Goal: Task Accomplishment & Management: Complete application form

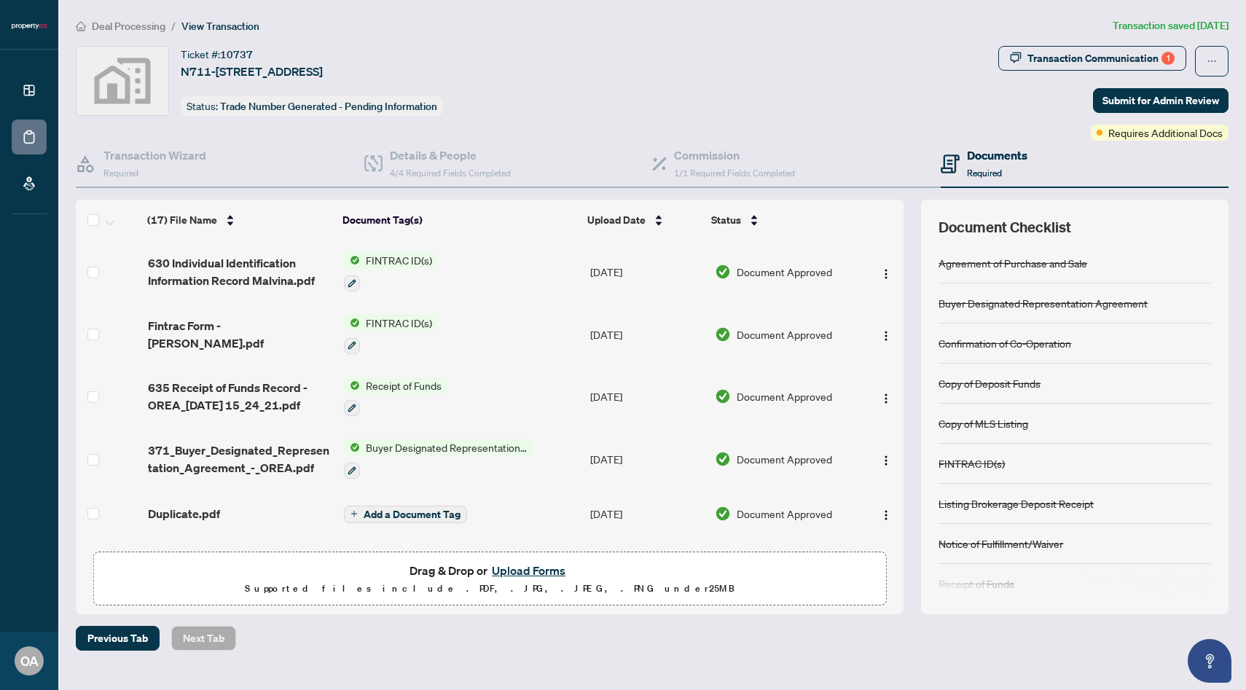
click at [1045, 86] on div "Transaction Communication 1 Submit for Admin Review Requires Additional Docs" at bounding box center [1113, 93] width 230 height 95
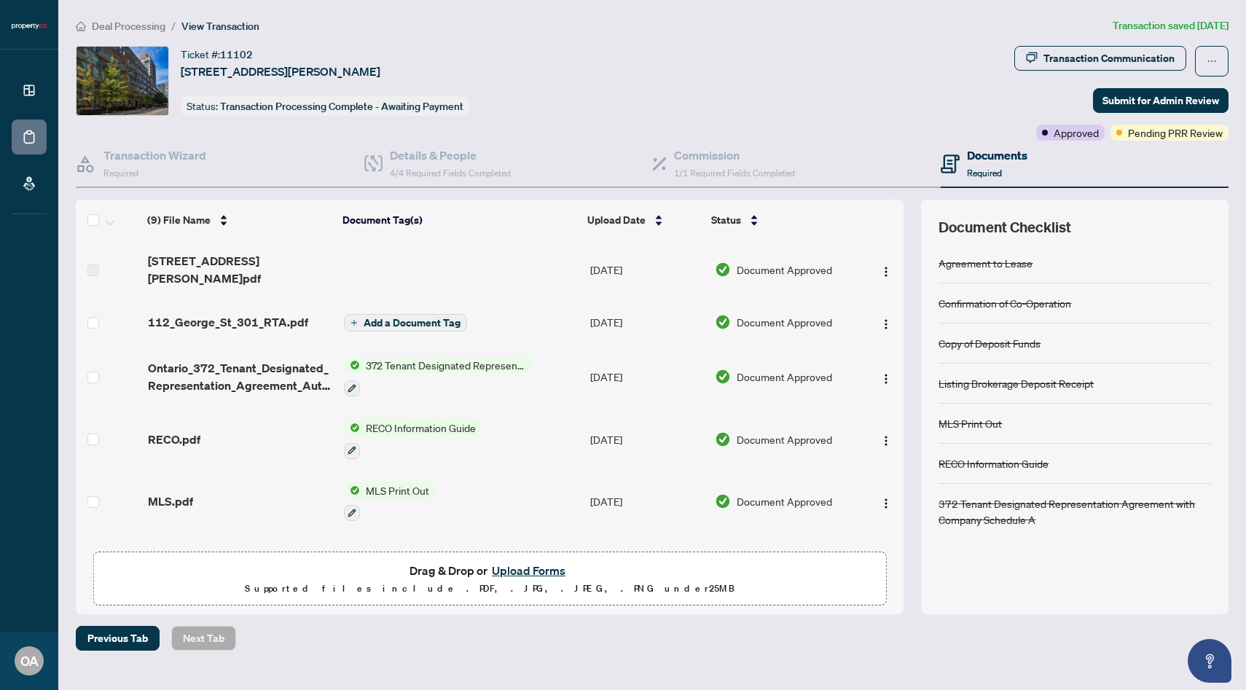
click at [1125, 23] on article "Transaction saved 3 days ago" at bounding box center [1171, 25] width 116 height 17
drag, startPoint x: 1123, startPoint y: 126, endPoint x: 1121, endPoint y: -120, distance: 246.3
click at [1121, 0] on html "Dashboard Deal Processing Mortgage Referrals OA Oren Ariel oren.a@property.ca O…" at bounding box center [623, 345] width 1246 height 690
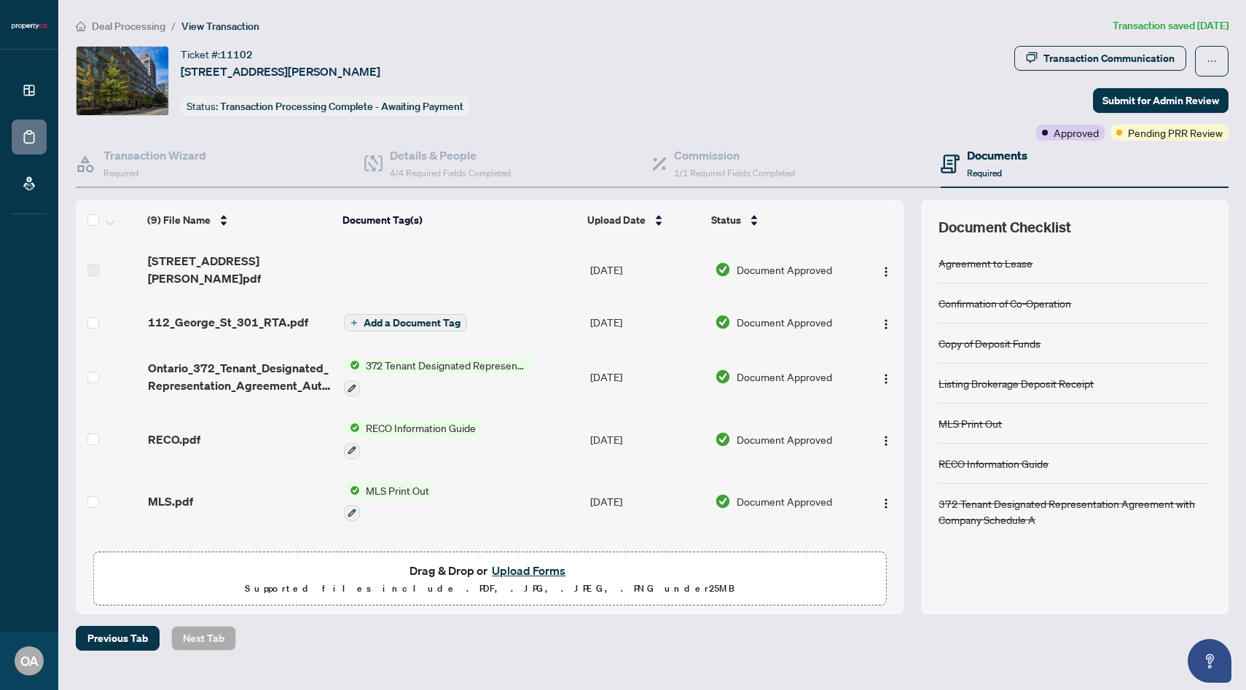
click at [979, 119] on div "Ticket #: 11102 301-112 George St, Toronto, Ontario M5A 4P8, Canada Status: Tra…" at bounding box center [542, 93] width 939 height 95
drag, startPoint x: 1078, startPoint y: 138, endPoint x: 1092, endPoint y: 51, distance: 88.5
click at [1092, 51] on div "Transaction Communication Submit for Admin Review Approved Pending PRR Review" at bounding box center [1121, 93] width 214 height 95
click at [1092, 50] on div "Transaction Communication" at bounding box center [1109, 58] width 131 height 23
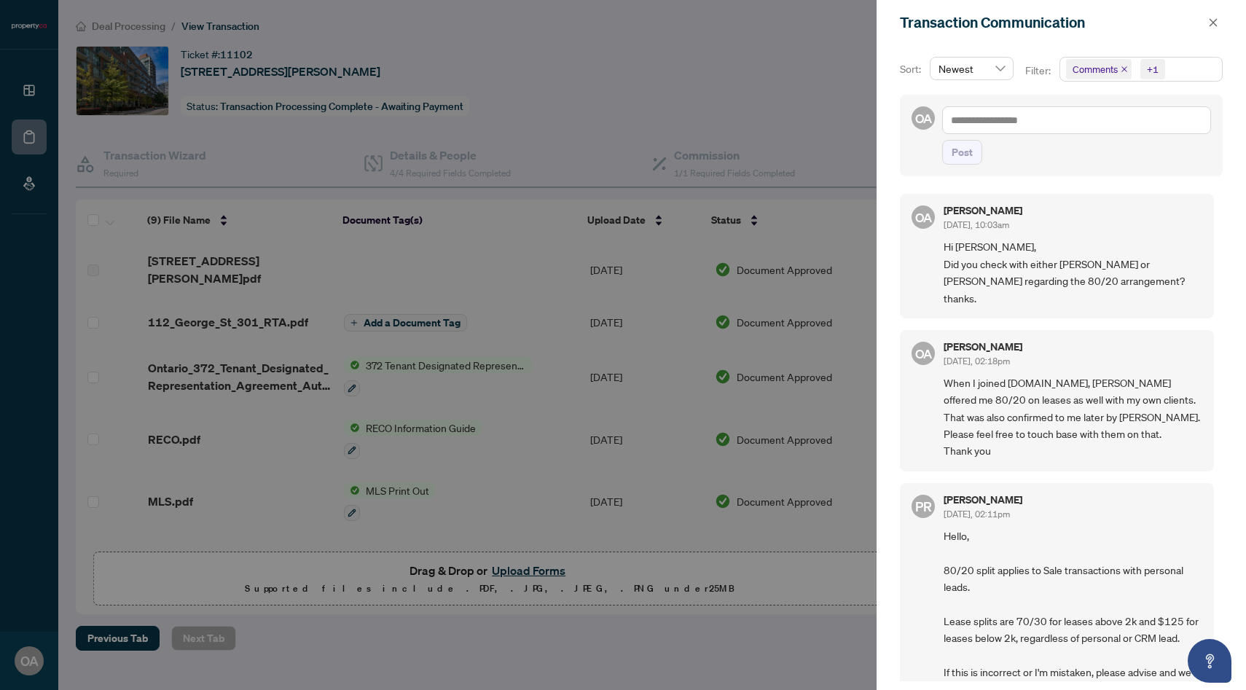
click at [614, 125] on div at bounding box center [623, 345] width 1246 height 690
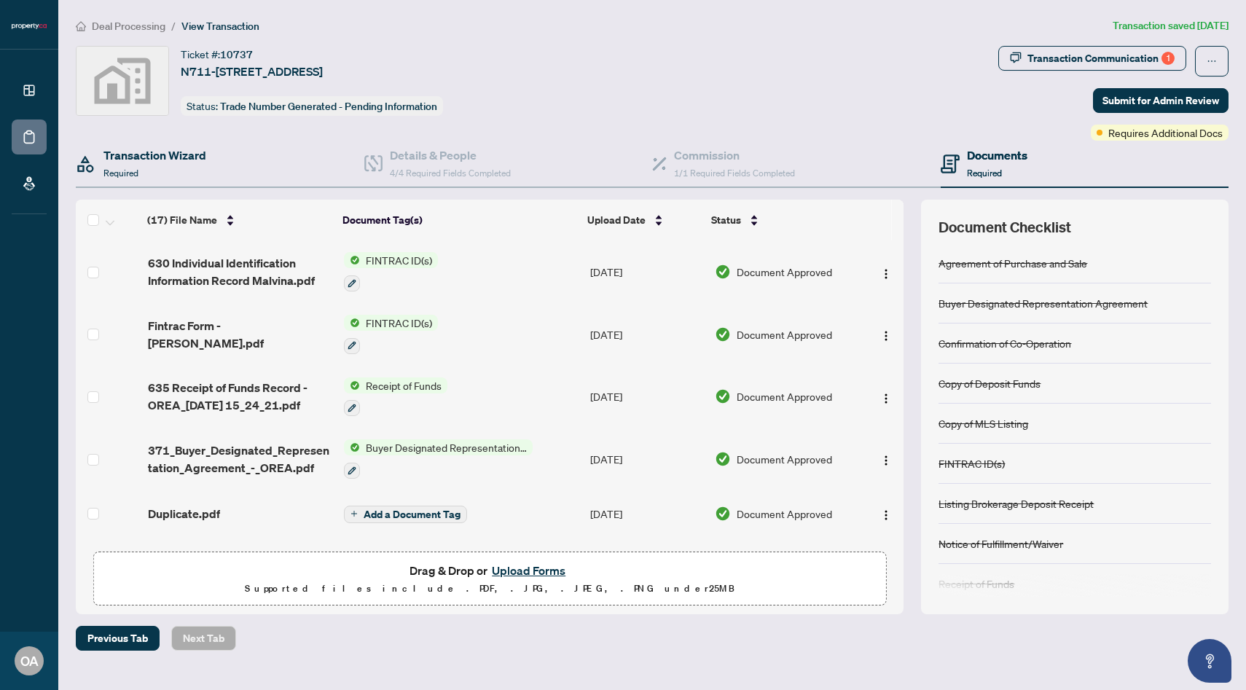
click at [211, 151] on div "Transaction Wizard Required" at bounding box center [220, 164] width 289 height 47
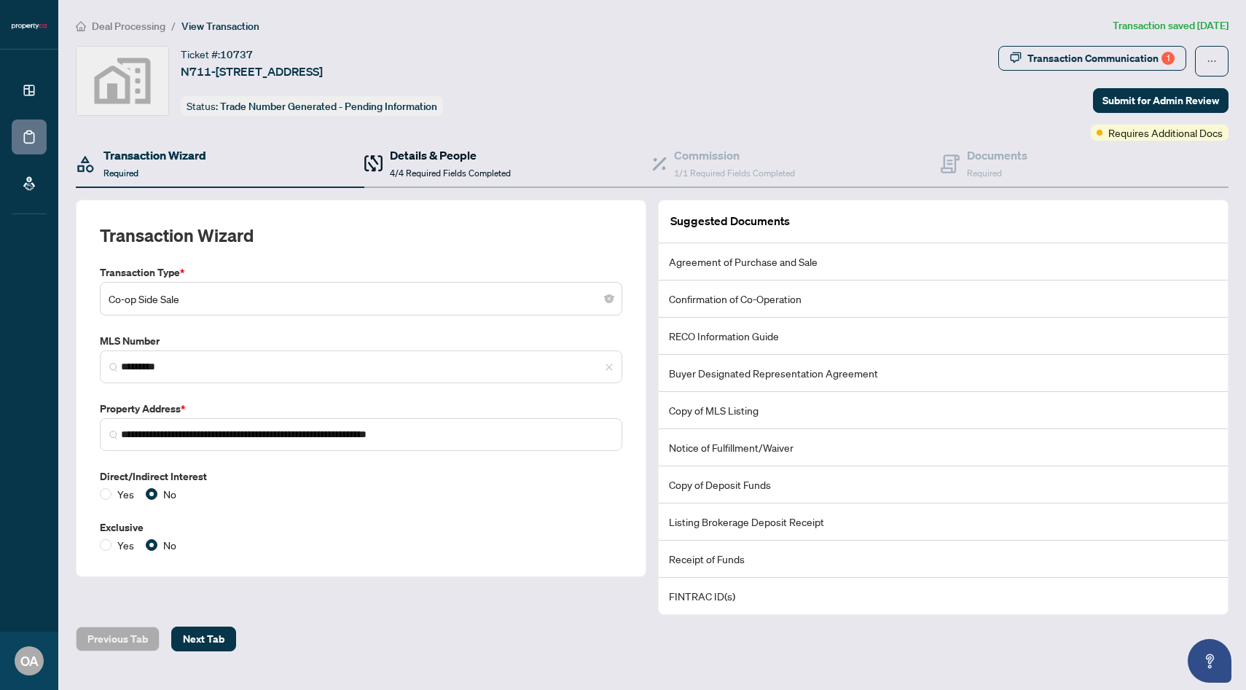
click at [386, 176] on div "Details & People 4/4 Required Fields Completed" at bounding box center [437, 163] width 146 height 34
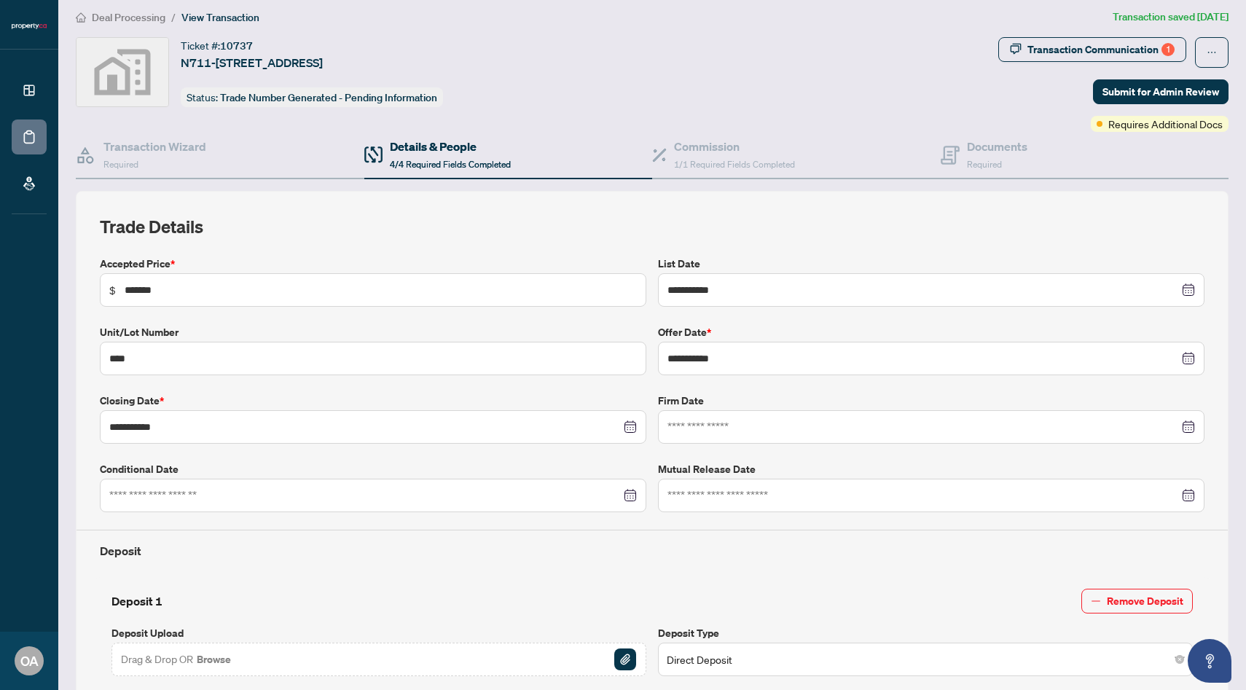
scroll to position [8, 0]
click at [963, 136] on div "Documents Required" at bounding box center [1085, 156] width 289 height 47
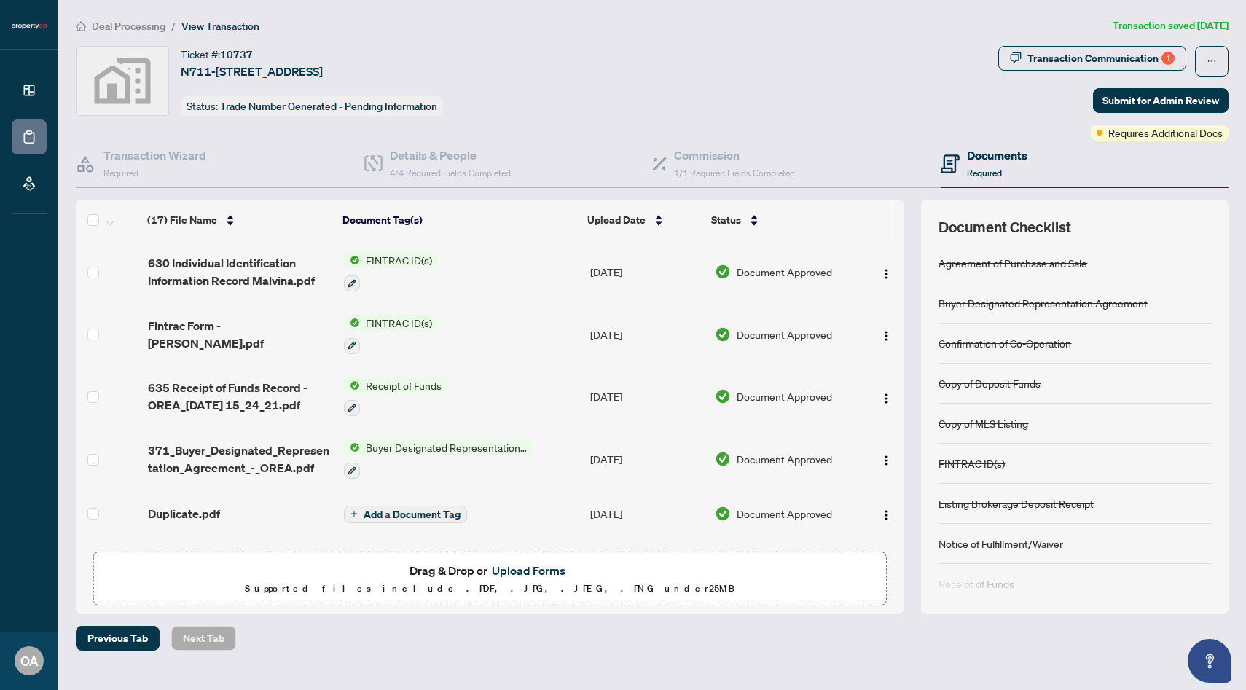
click at [1102, 70] on span "Transaction Communication 1" at bounding box center [1092, 61] width 188 height 31
click at [1100, 62] on div "Transaction Communication 1" at bounding box center [1101, 58] width 147 height 23
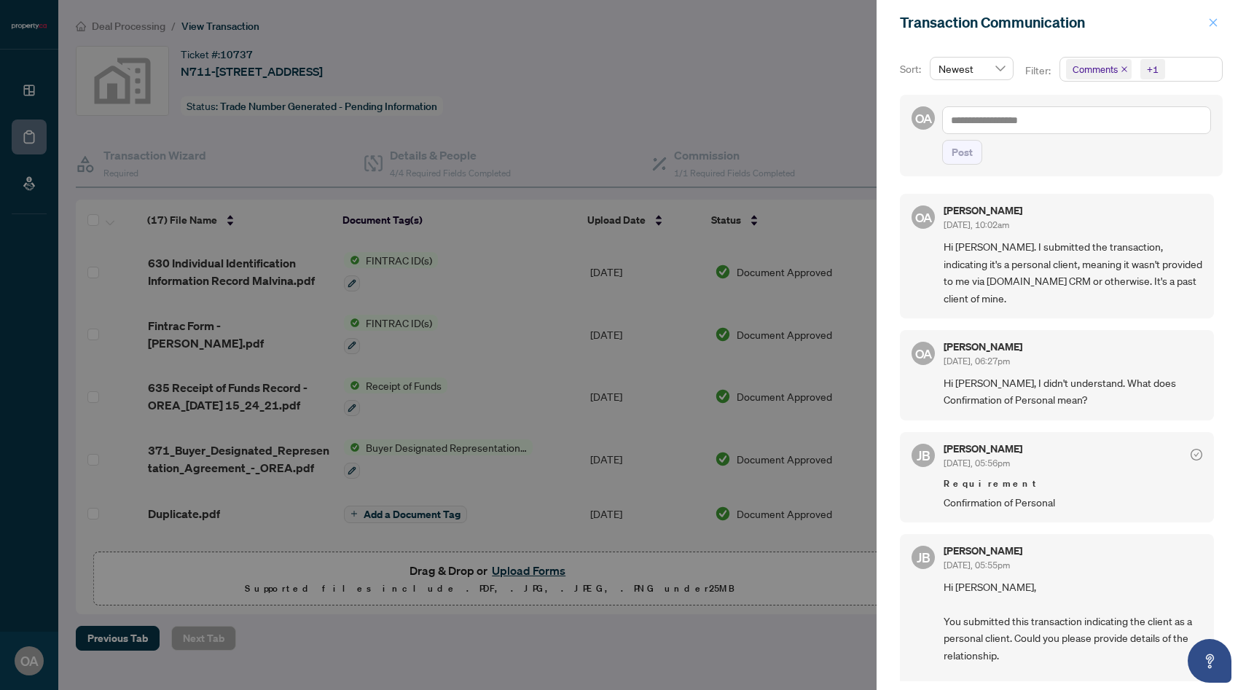
click at [1219, 23] on button "button" at bounding box center [1213, 22] width 19 height 17
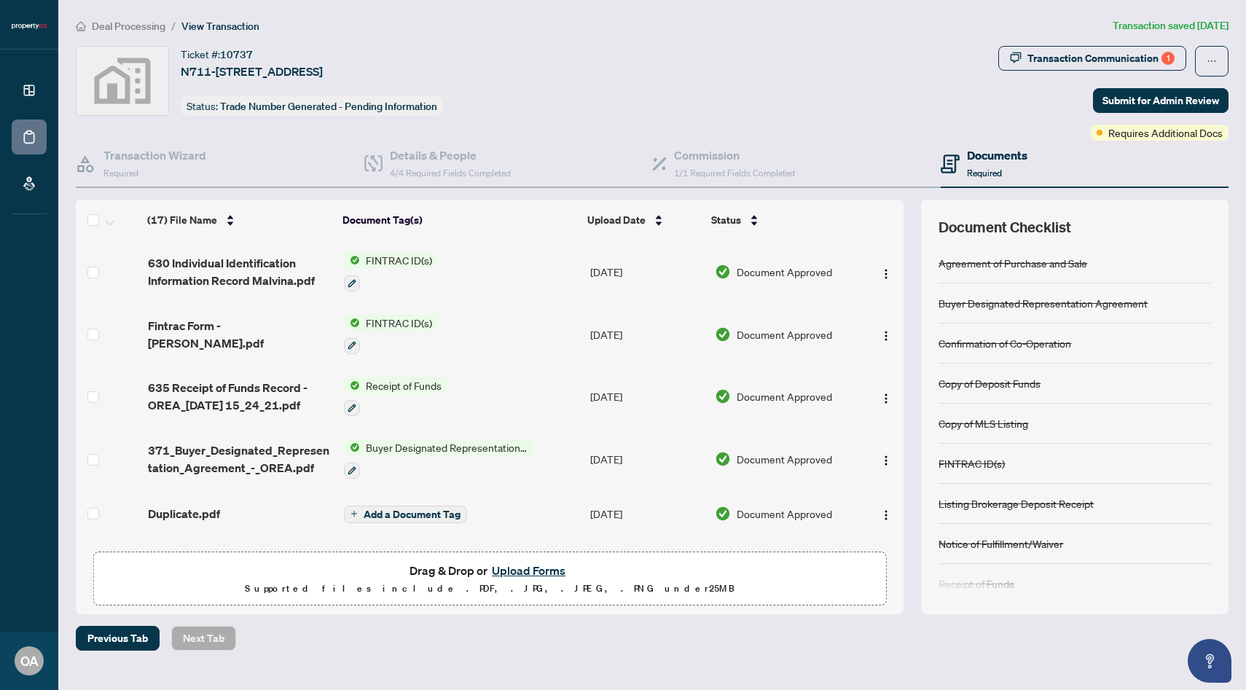
click at [231, 51] on span "10737" at bounding box center [236, 54] width 33 height 13
click at [1039, 67] on div "Transaction Communication 1" at bounding box center [1101, 58] width 147 height 23
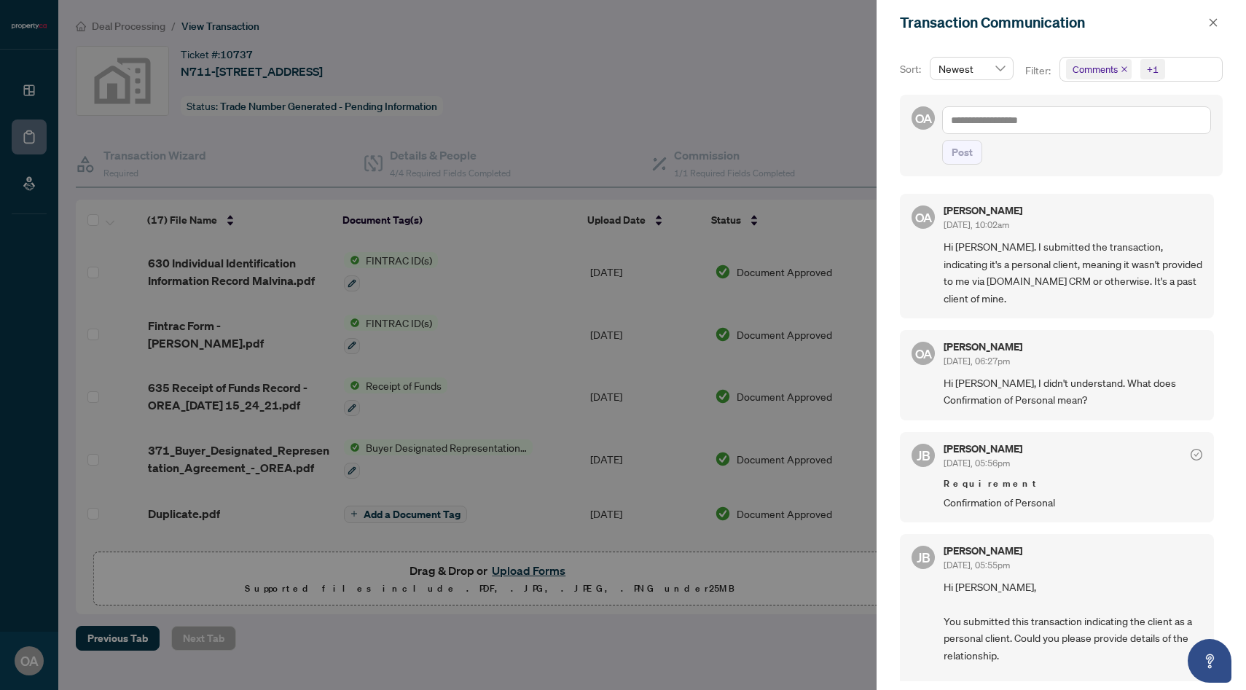
click at [1052, 106] on div "OA Post" at bounding box center [1061, 136] width 323 height 82
drag, startPoint x: 1076, startPoint y: 73, endPoint x: 900, endPoint y: 178, distance: 204.6
click at [900, 176] on div "Sort: Newest Filter: Comments +1 Select All 1 Comments Requirements Activity Hi…" at bounding box center [1061, 367] width 369 height 645
click at [891, 292] on div "Sort: Newest Filter: Comments +1 Select All Comments Requirements Activity Hist…" at bounding box center [1061, 367] width 369 height 645
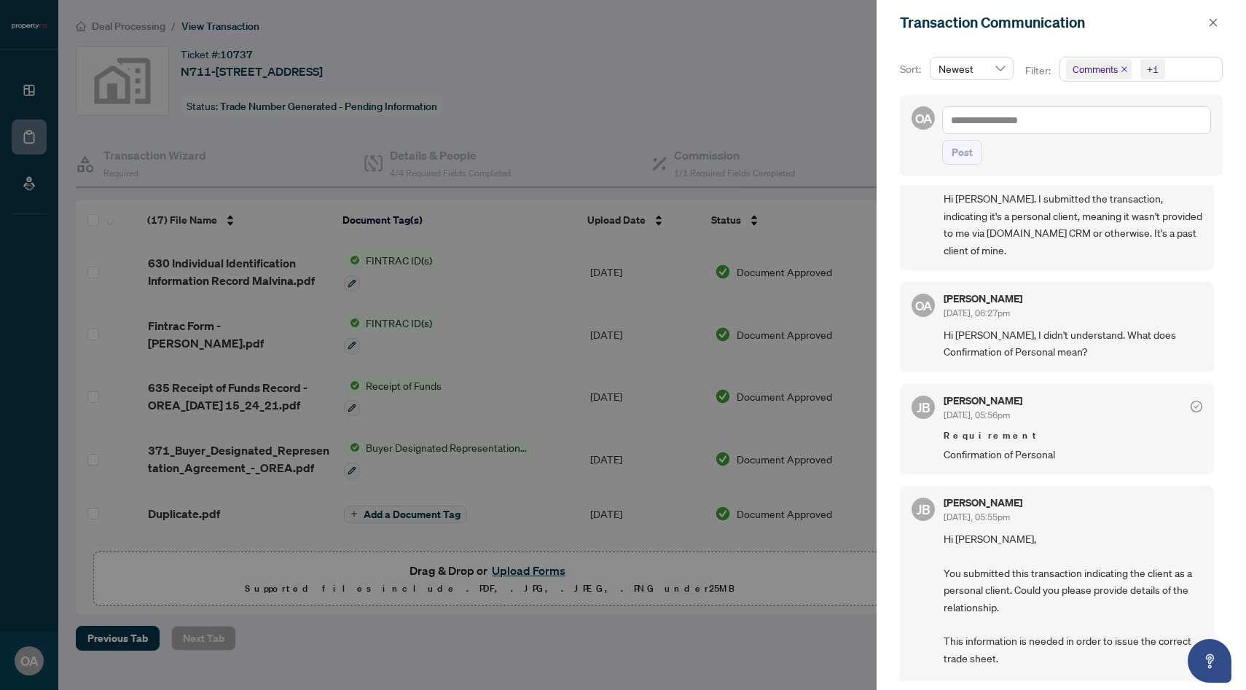
scroll to position [50, 0]
drag, startPoint x: 947, startPoint y: 447, endPoint x: 1125, endPoint y: 447, distance: 177.1
click at [1119, 447] on div "[PERSON_NAME] [DATE], 05:56pm Requirement Confirmation of Personal" at bounding box center [1057, 428] width 314 height 90
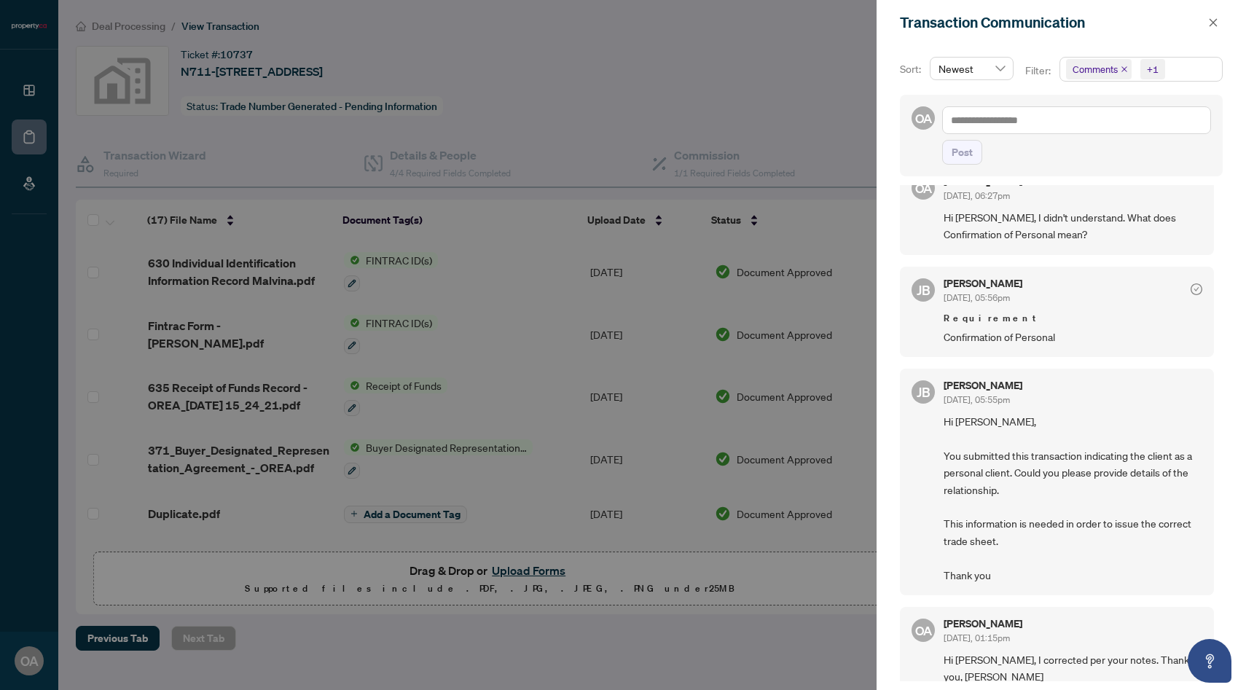
scroll to position [179, 0]
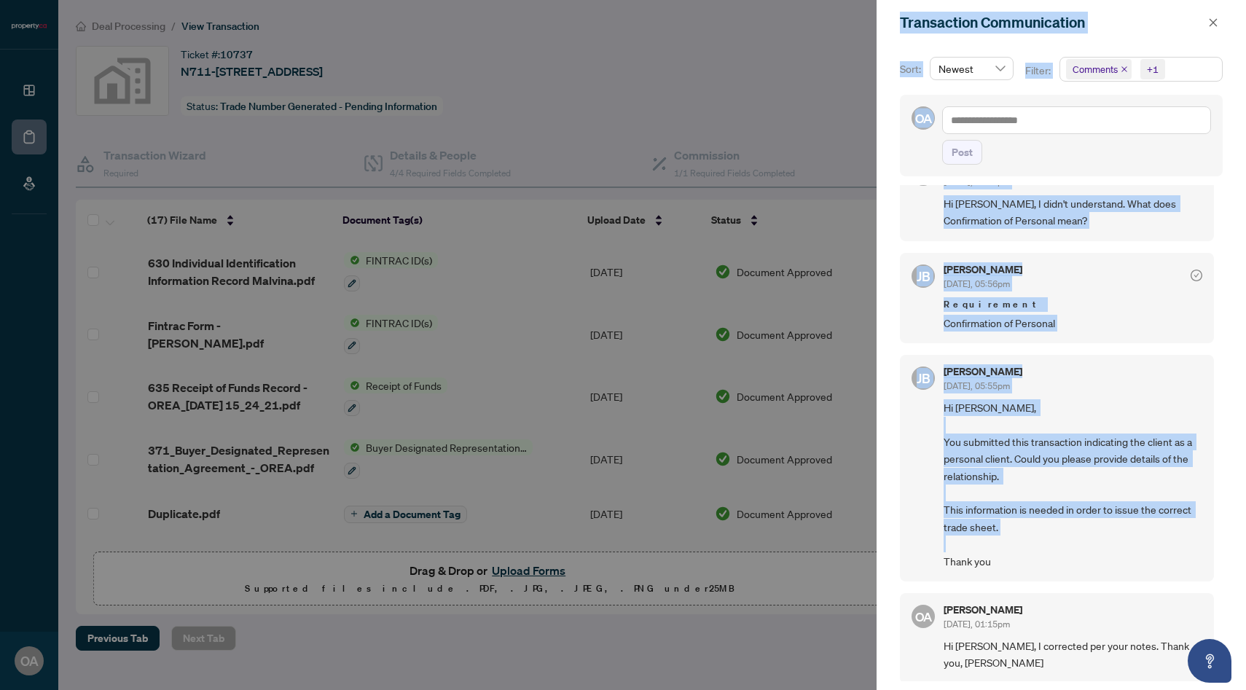
drag, startPoint x: 1006, startPoint y: 558, endPoint x: 794, endPoint y: 344, distance: 301.0
click at [794, 344] on div "Transaction Communication Sort: Newest Filter: Comments +1 Select All Comments …" at bounding box center [623, 345] width 1246 height 690
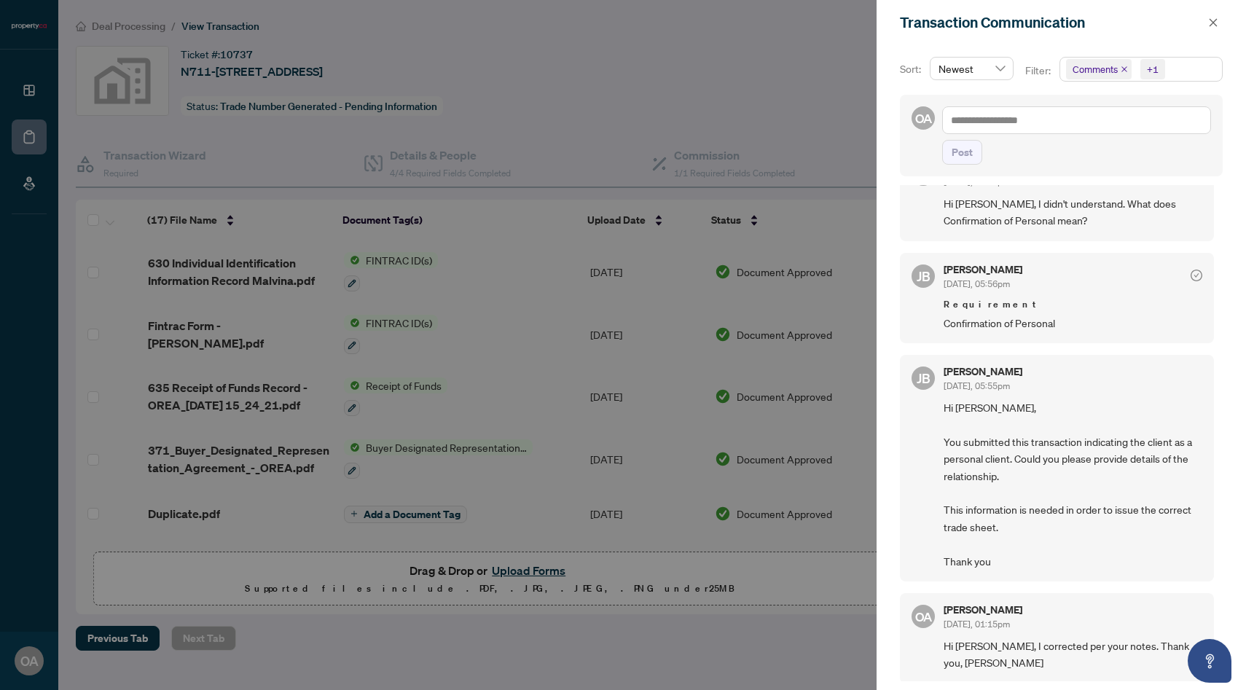
click at [703, 131] on div at bounding box center [623, 345] width 1246 height 690
click at [1200, 18] on div "Transaction Communication" at bounding box center [1052, 23] width 304 height 22
click at [1205, 18] on button "button" at bounding box center [1213, 22] width 19 height 17
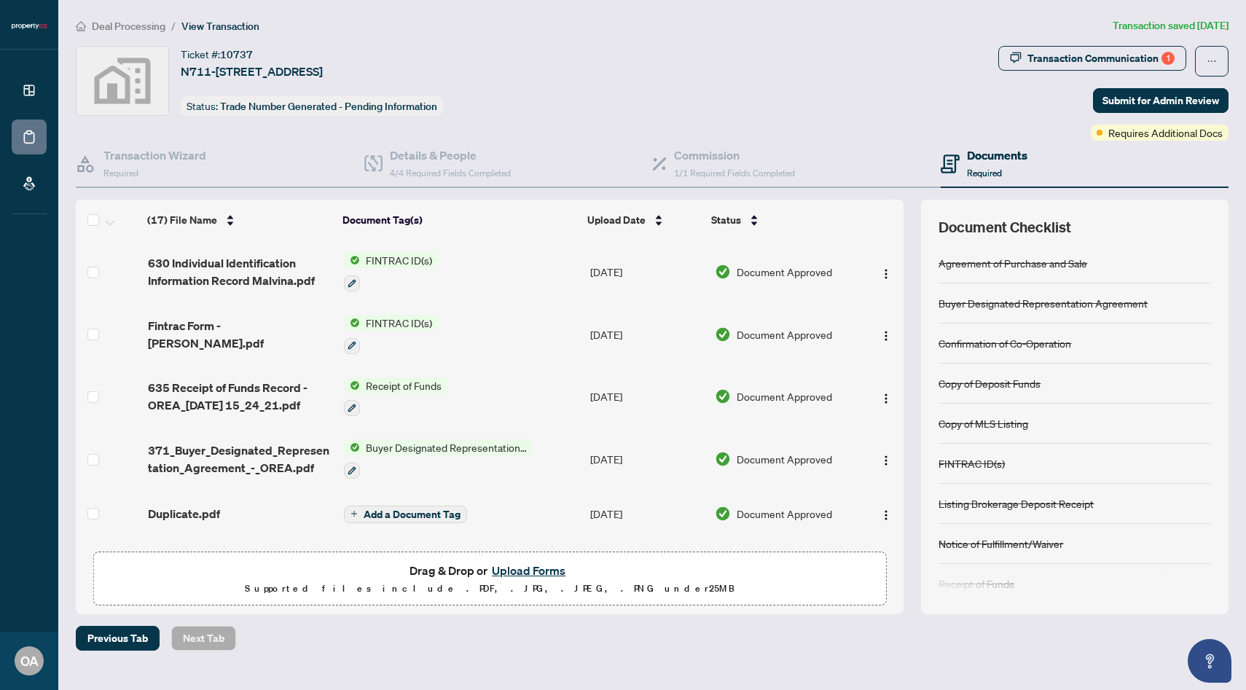
click at [824, 58] on div "Ticket #: 10737 N711-[STREET_ADDRESS] Status: Trade Number Generated - Pending …" at bounding box center [534, 81] width 917 height 70
